Goal: Find specific page/section: Find specific page/section

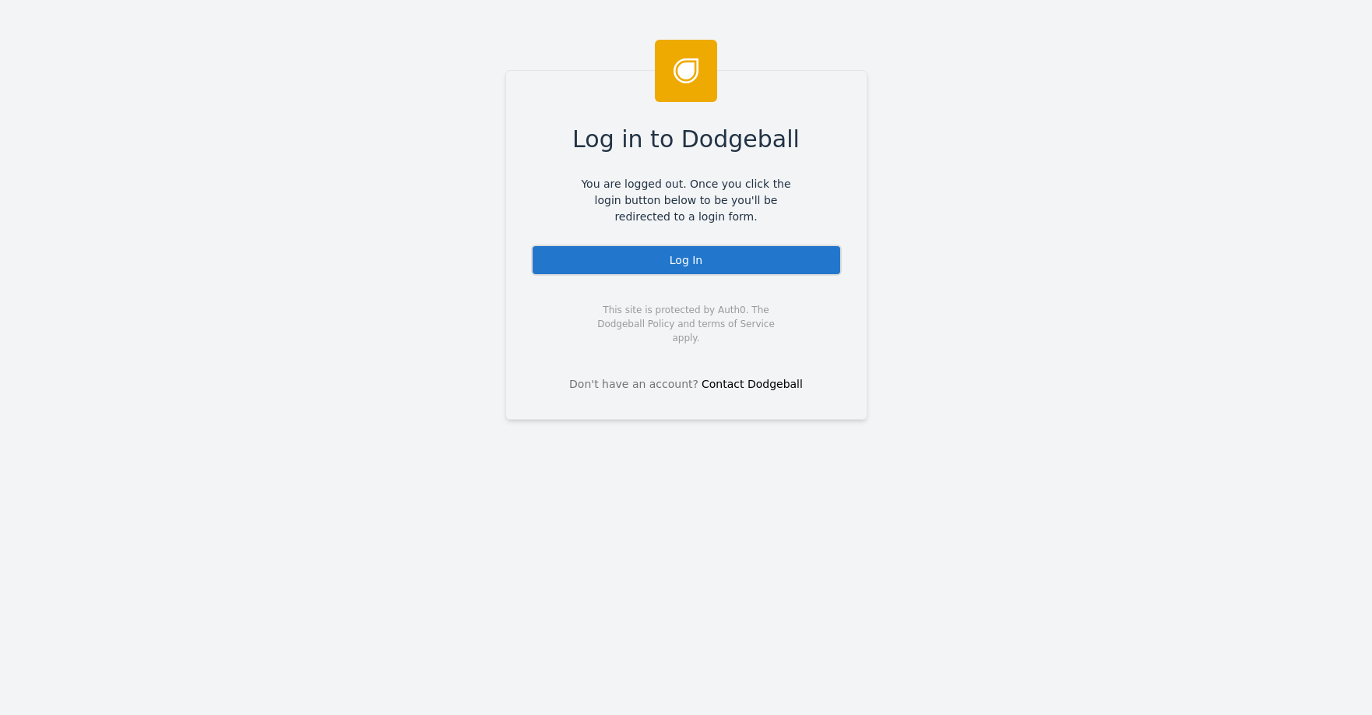
click at [711, 263] on div "Log In" at bounding box center [686, 260] width 311 height 31
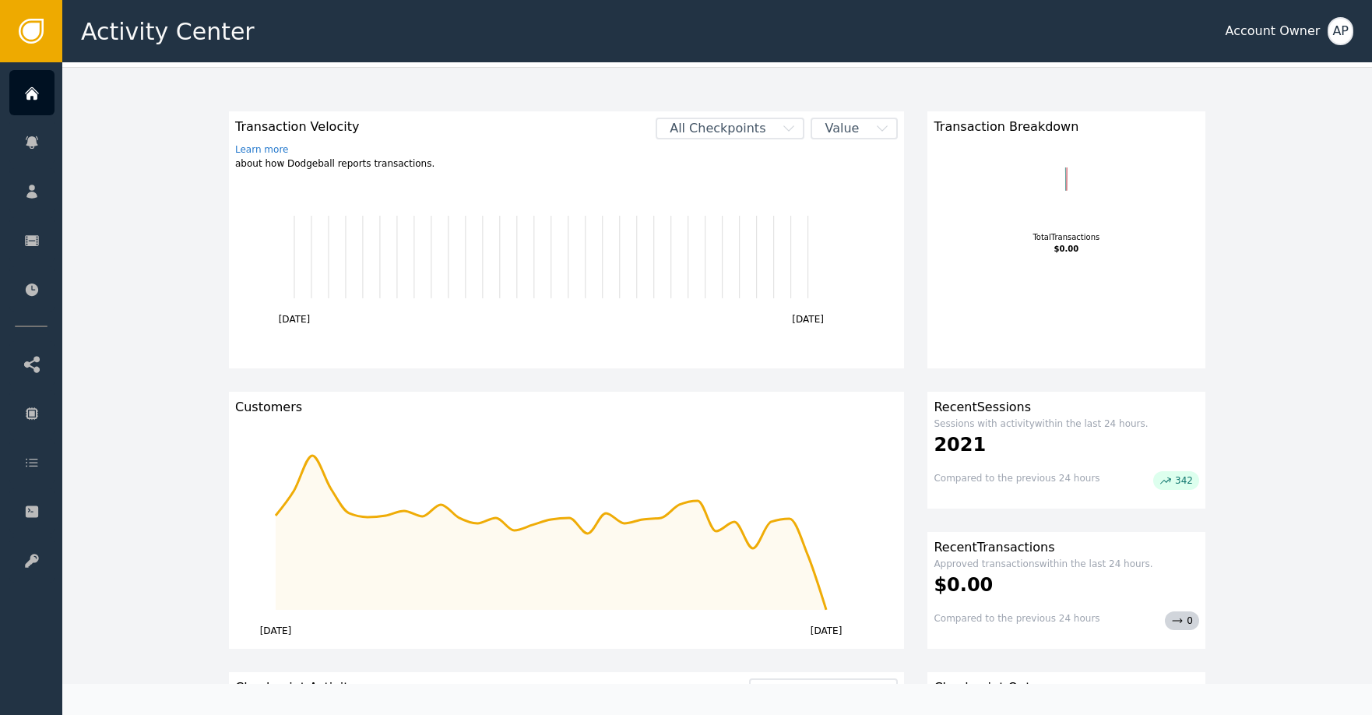
scroll to position [129, 0]
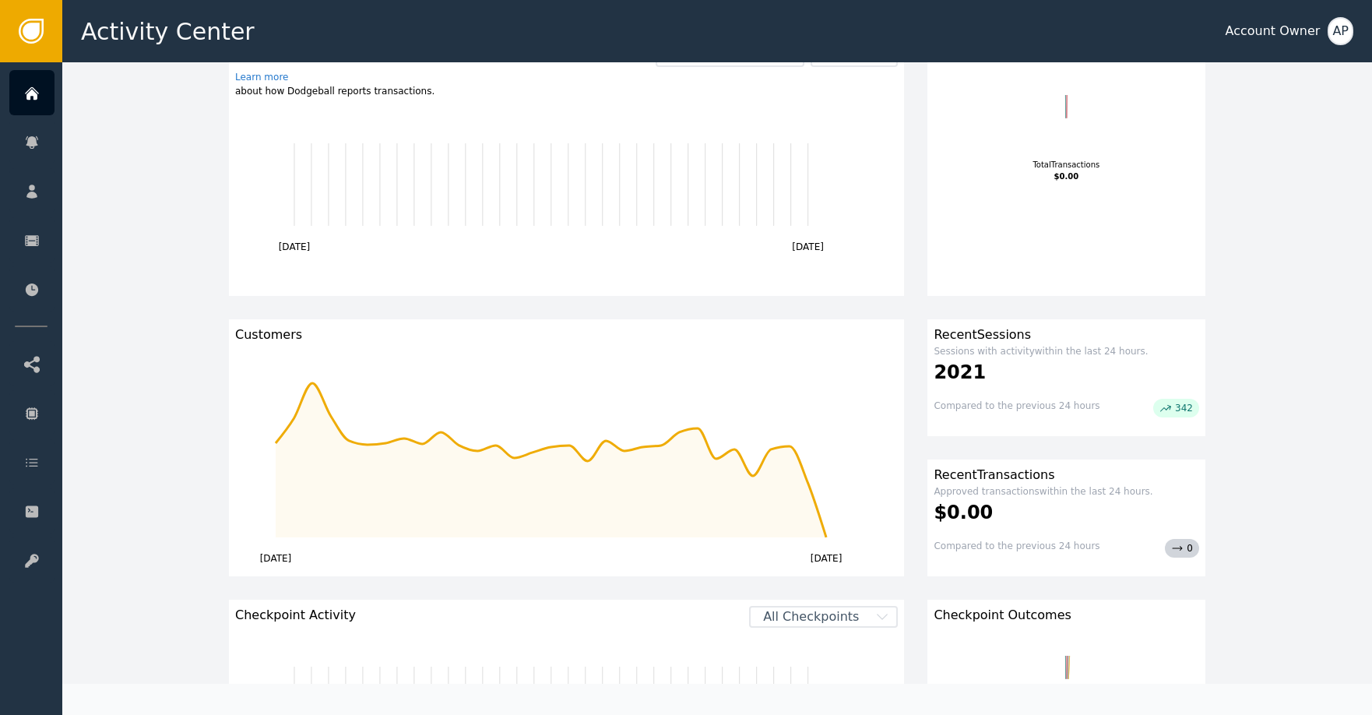
click at [1079, 382] on div "2021" at bounding box center [1067, 372] width 266 height 28
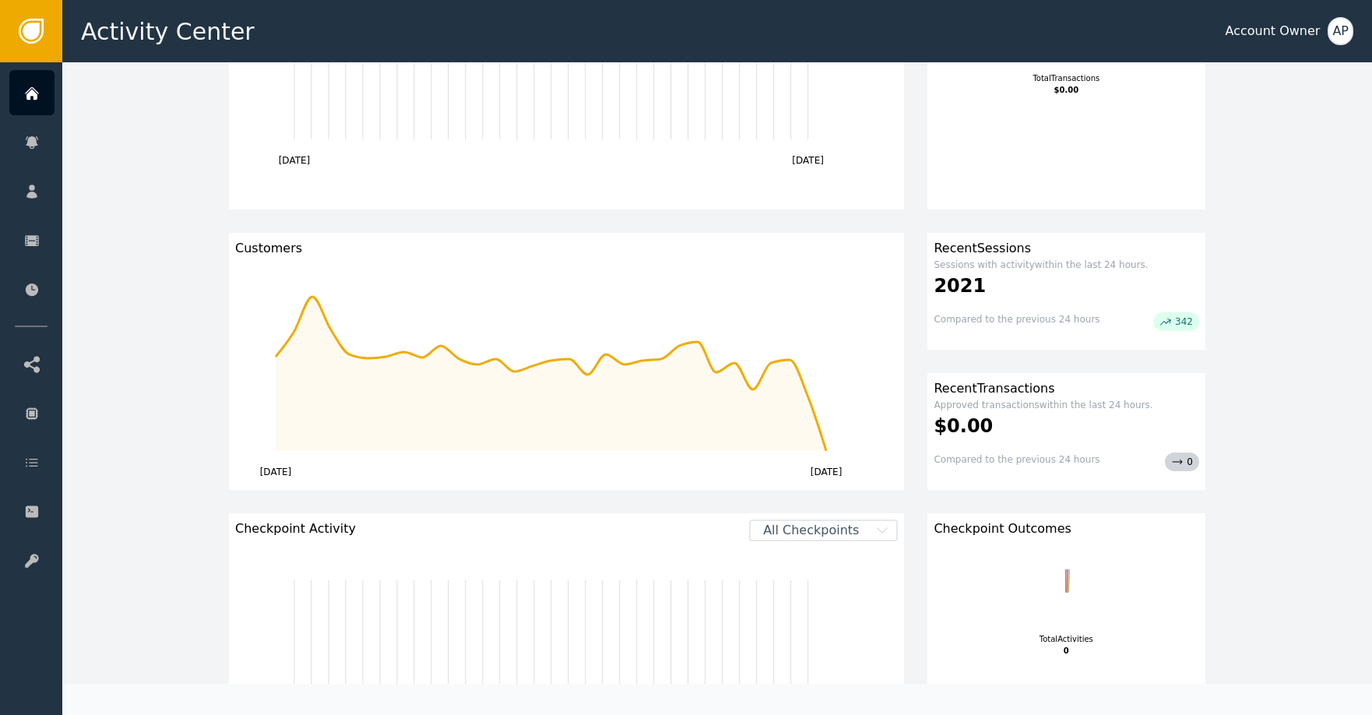
scroll to position [390, 0]
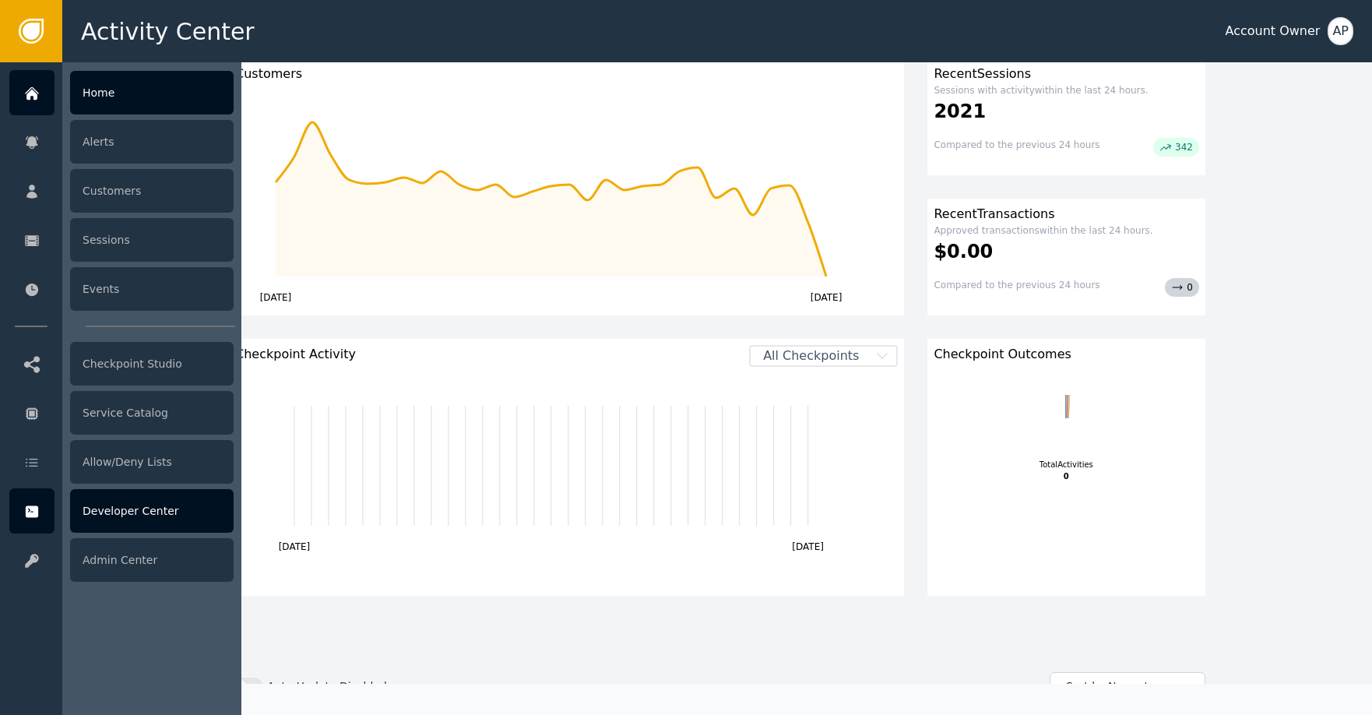
click at [143, 507] on div "Developer Center" at bounding box center [152, 511] width 164 height 44
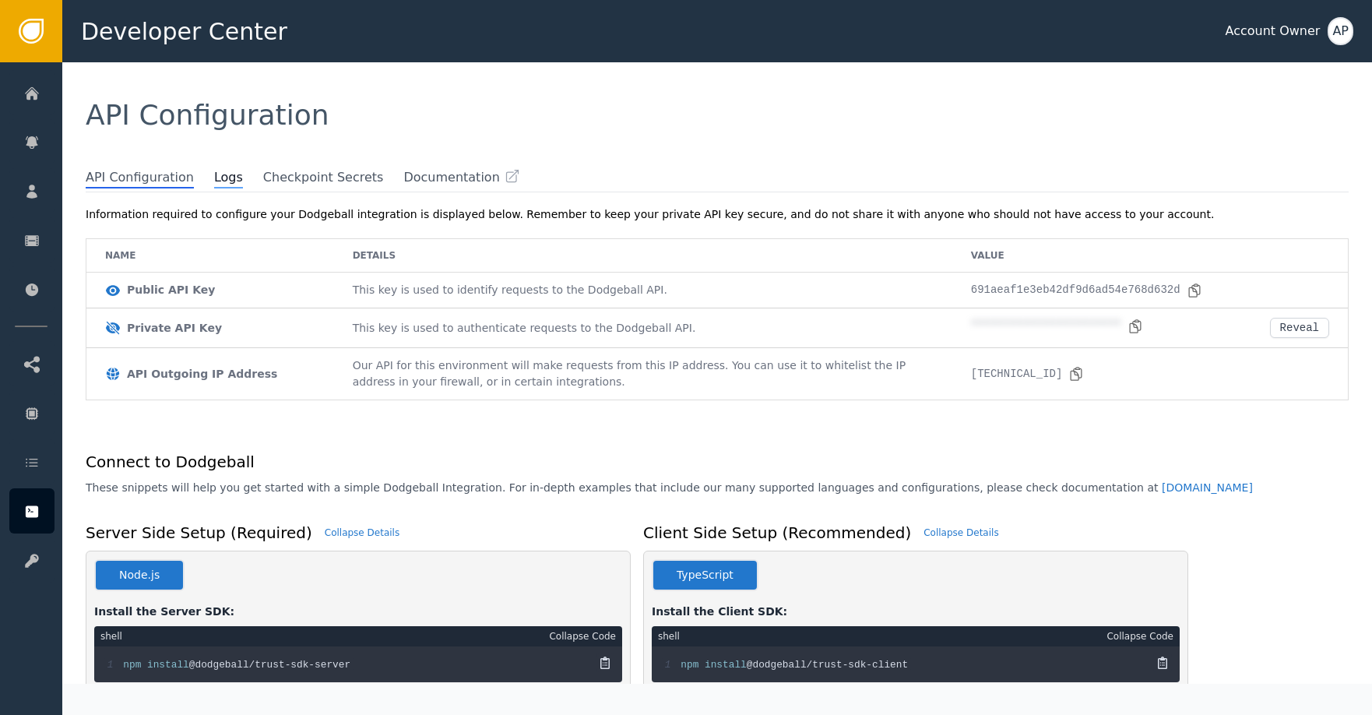
click at [214, 174] on span "Logs" at bounding box center [228, 178] width 29 height 20
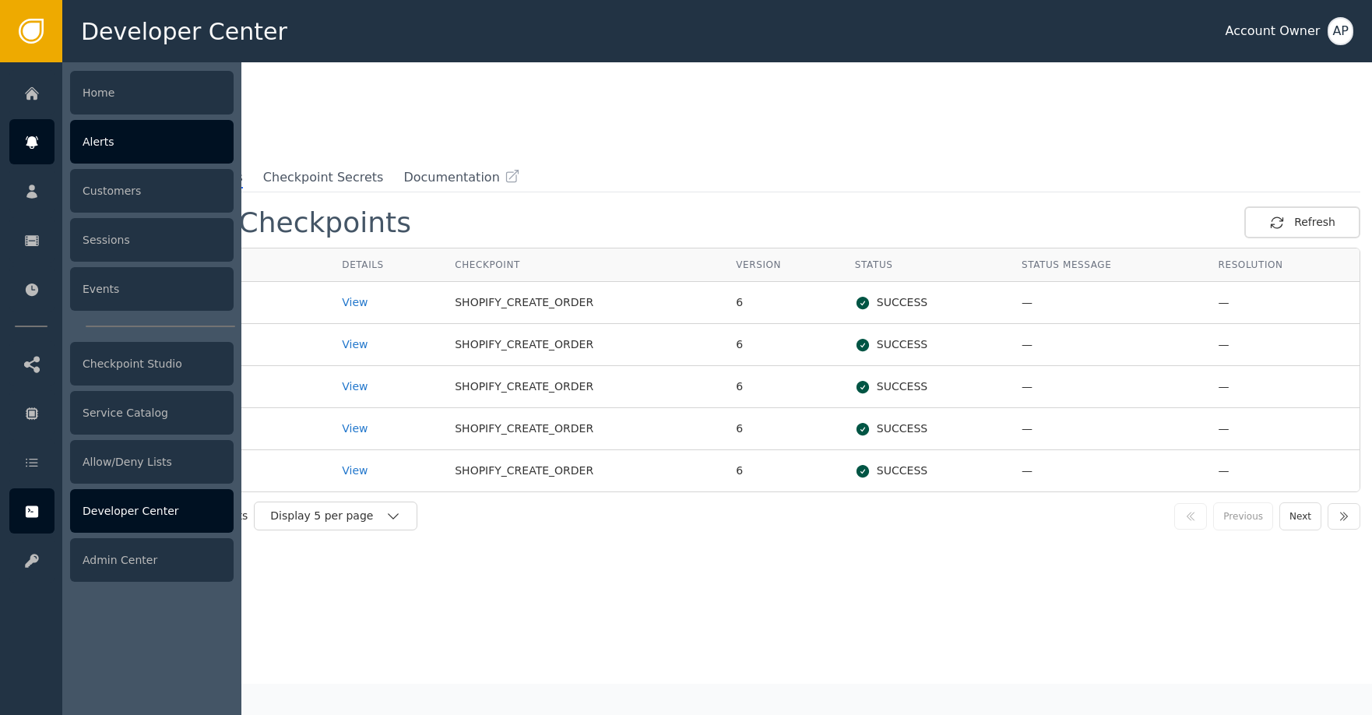
click at [48, 139] on div at bounding box center [31, 141] width 45 height 45
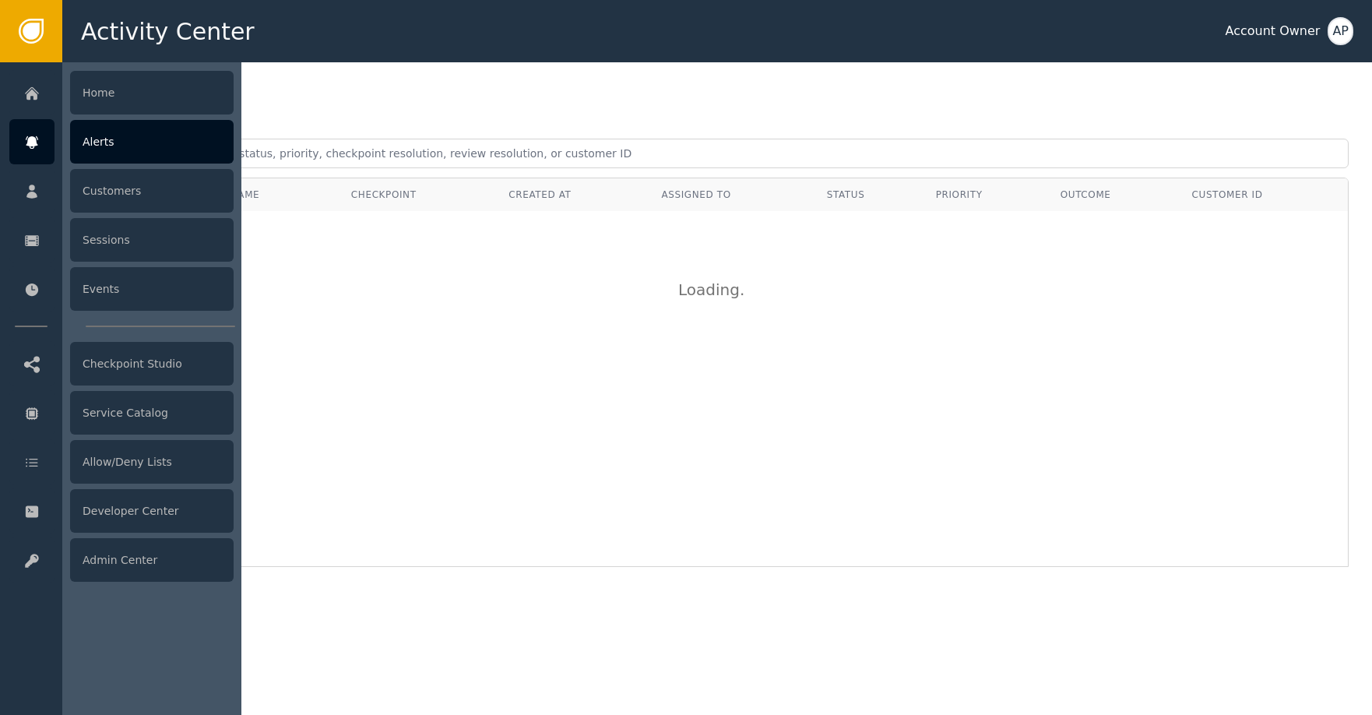
click at [34, 139] on icon at bounding box center [32, 142] width 12 height 12
click at [100, 138] on div "Alerts" at bounding box center [152, 142] width 164 height 44
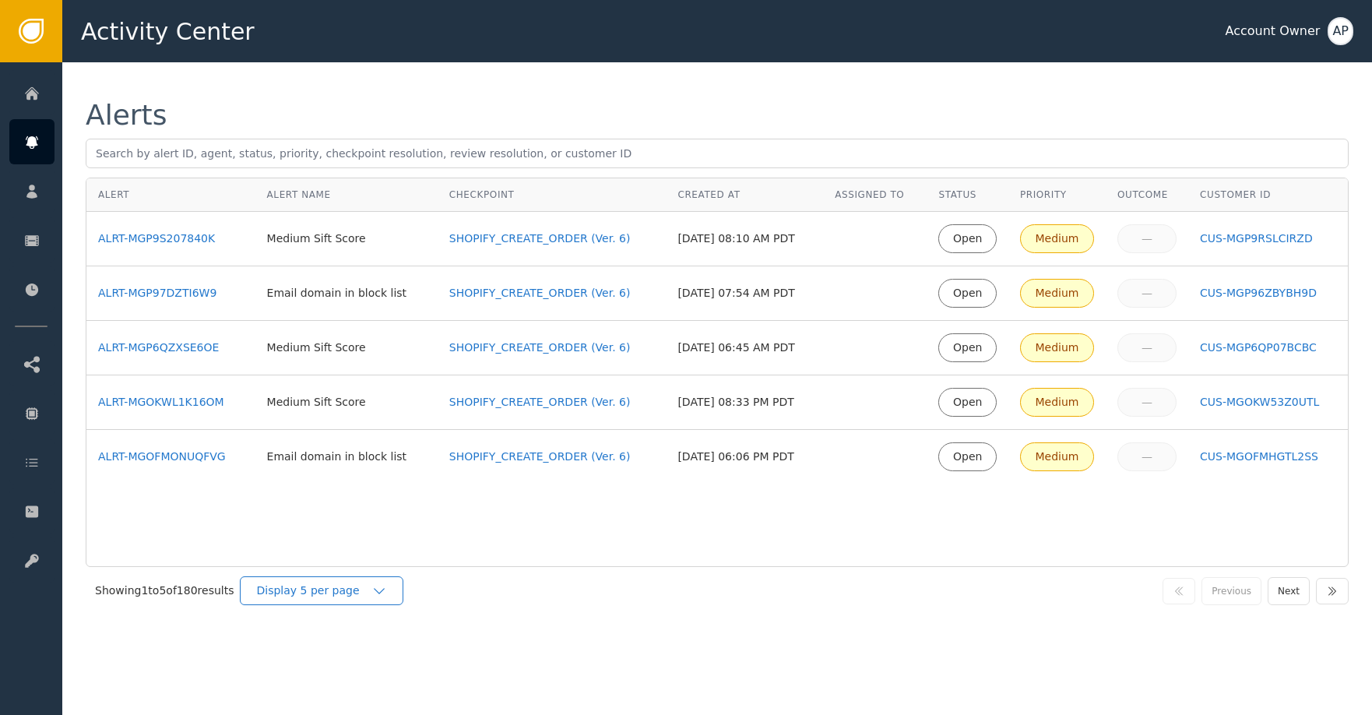
click at [322, 600] on div "Display 5 per page" at bounding box center [322, 590] width 164 height 29
click at [339, 651] on div "Display 25 per page" at bounding box center [325, 655] width 125 height 16
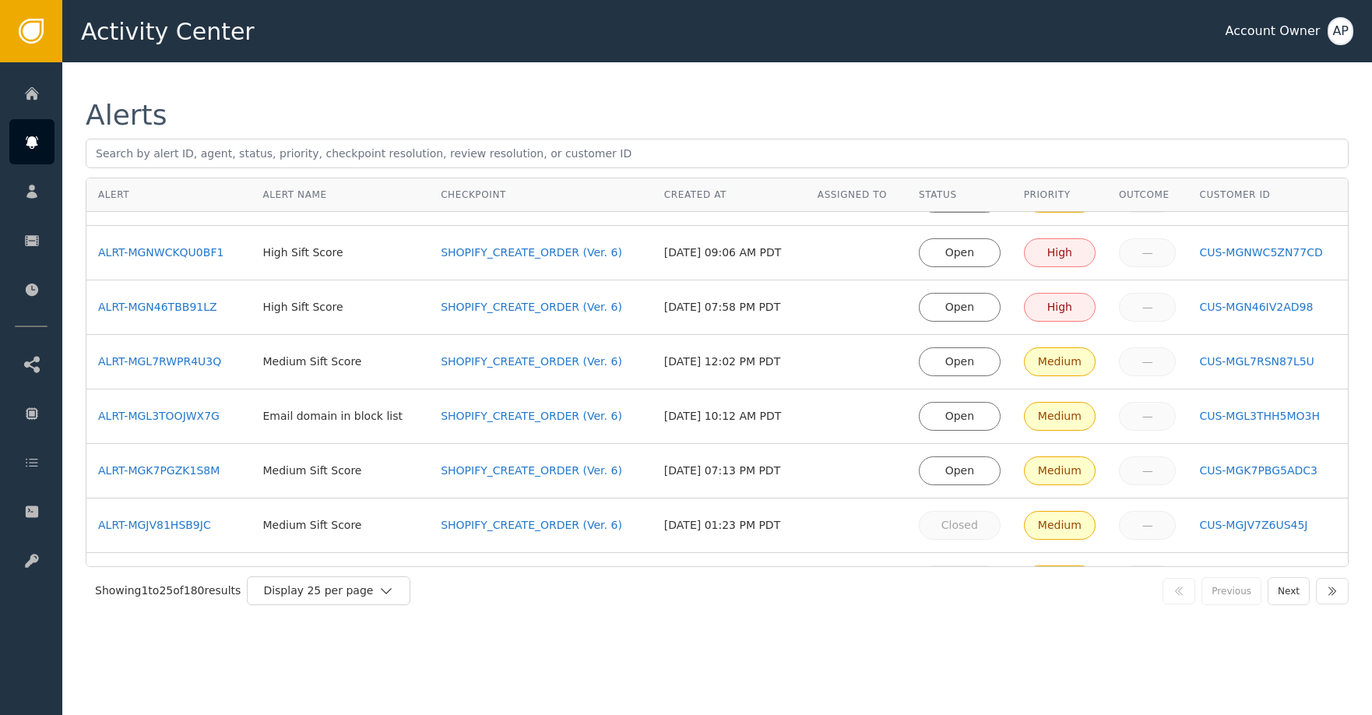
scroll to position [421, 0]
drag, startPoint x: 198, startPoint y: 306, endPoint x: 192, endPoint y: 299, distance: 8.9
